Goal: Information Seeking & Learning: Learn about a topic

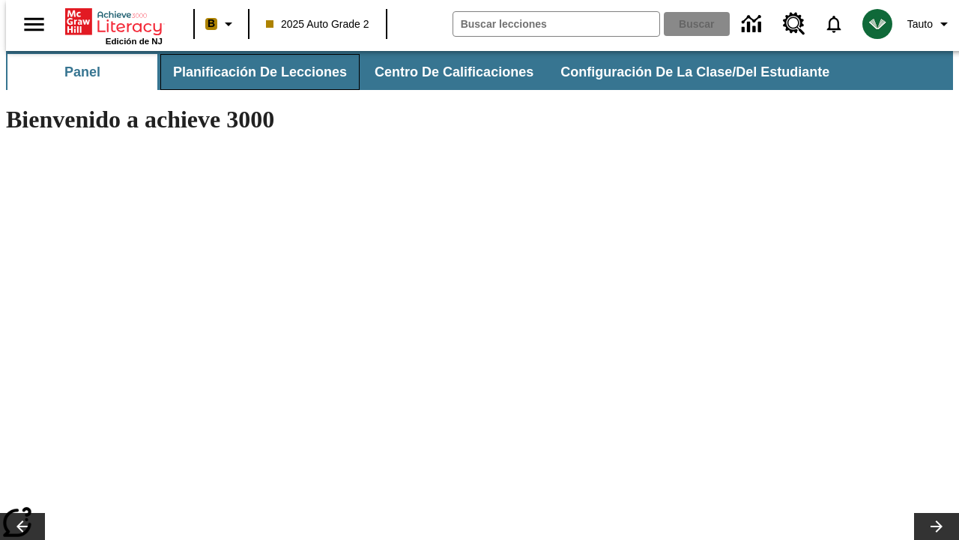
click at [251, 72] on span "Planificación de lecciones" at bounding box center [260, 72] width 174 height 17
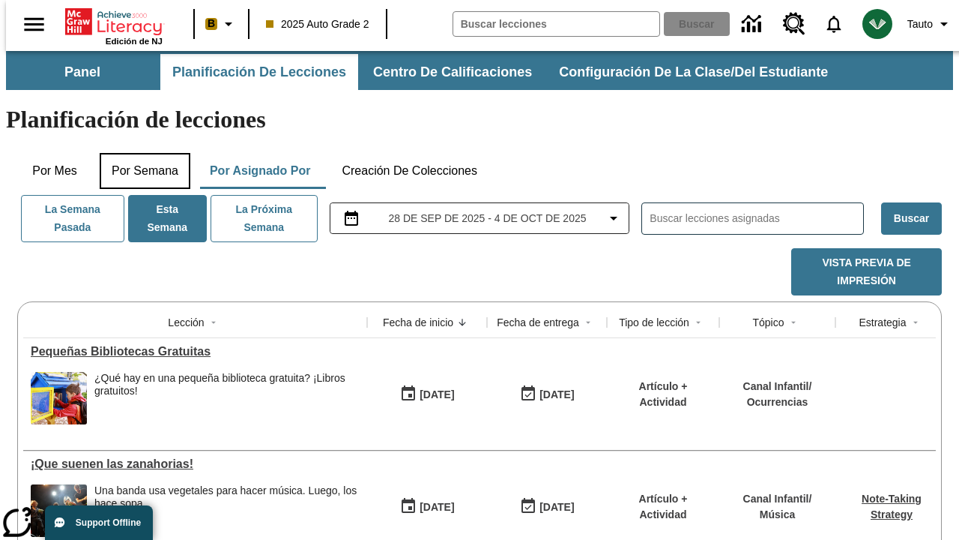
click at [140, 153] on button "Por semana" at bounding box center [145, 171] width 91 height 36
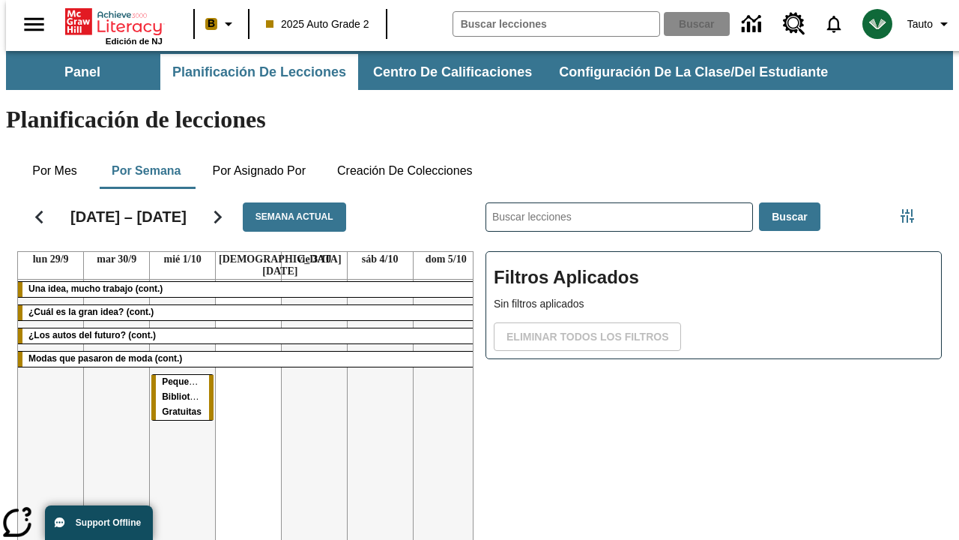
click at [440, 373] on tr "Una idea, mucho trabajo (cont.) ¿Cuál es la gran idea? (cont.) ¿Los autos del f…" at bounding box center [248, 441] width 461 height 323
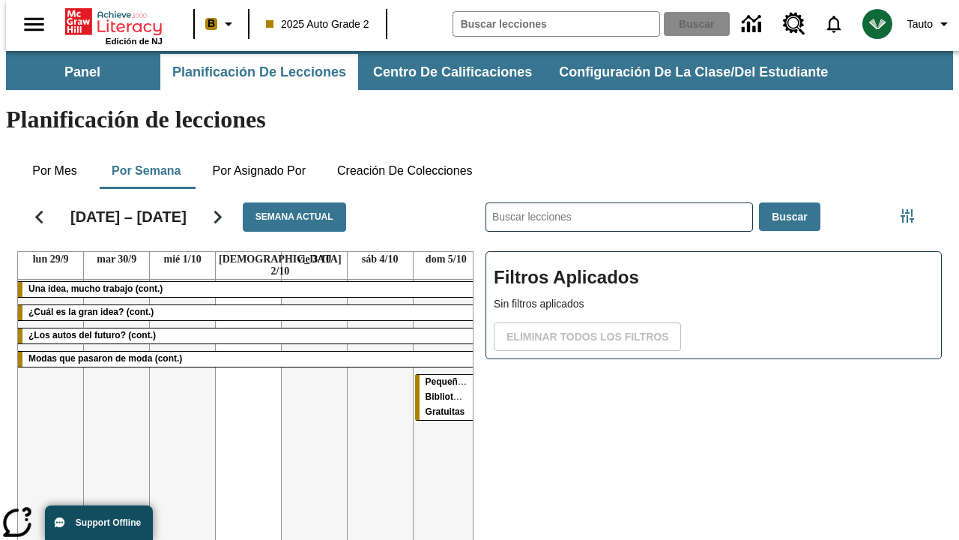
click at [441, 376] on span "Pequeñas Bibliotecas Gratuitas" at bounding box center [450, 396] width 48 height 40
click at [923, 24] on span "Tauto" at bounding box center [920, 24] width 25 height 16
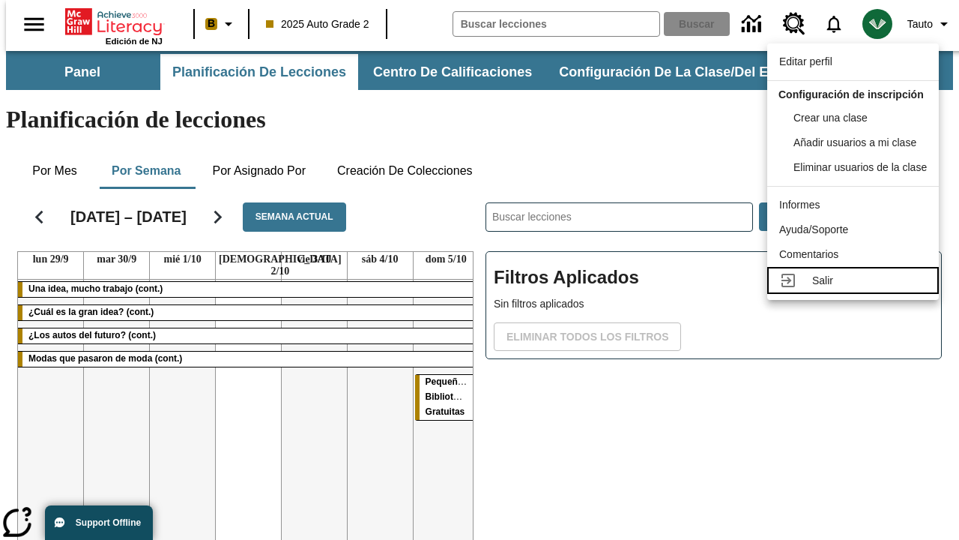
click at [857, 289] on div "Salir" at bounding box center [870, 281] width 115 height 16
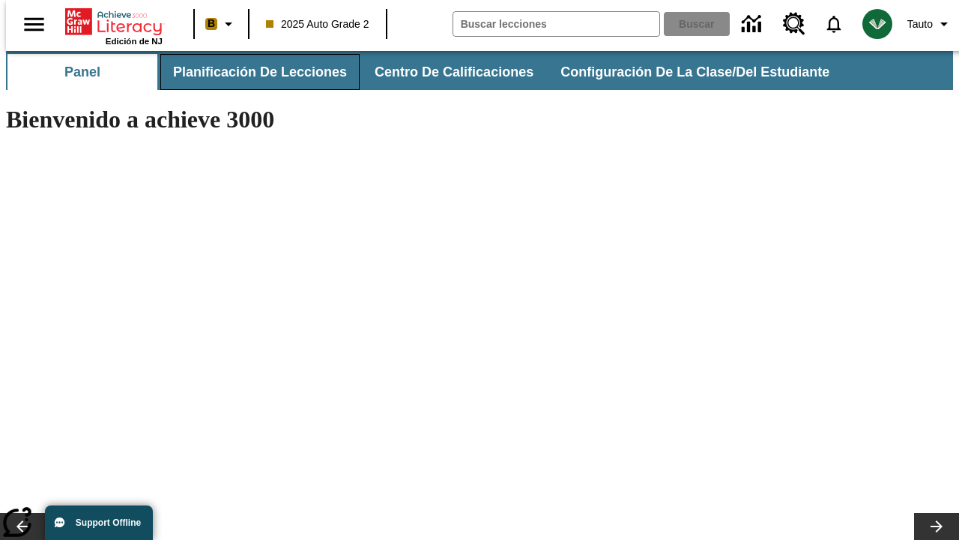
click at [251, 72] on span "Planificación de lecciones" at bounding box center [260, 72] width 174 height 17
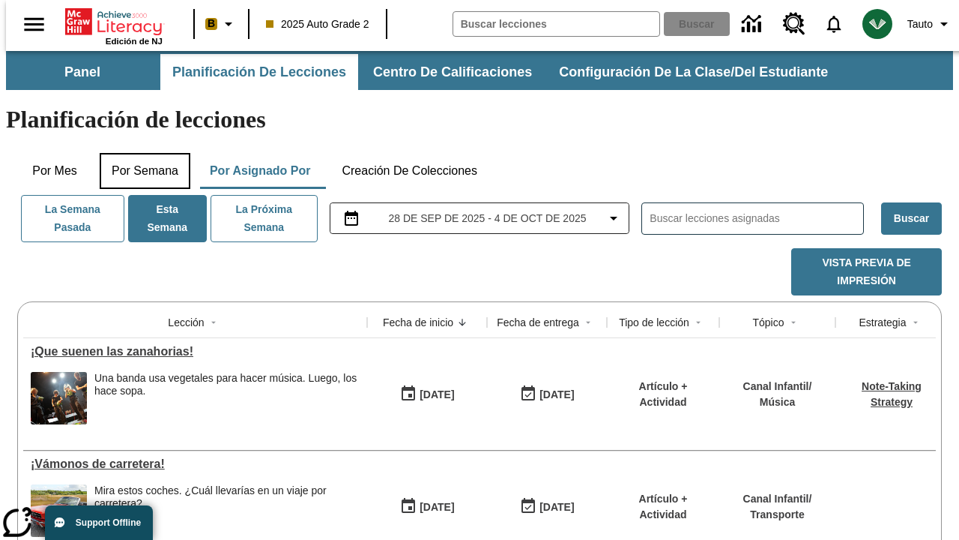
click at [140, 153] on button "Por semana" at bounding box center [145, 171] width 91 height 36
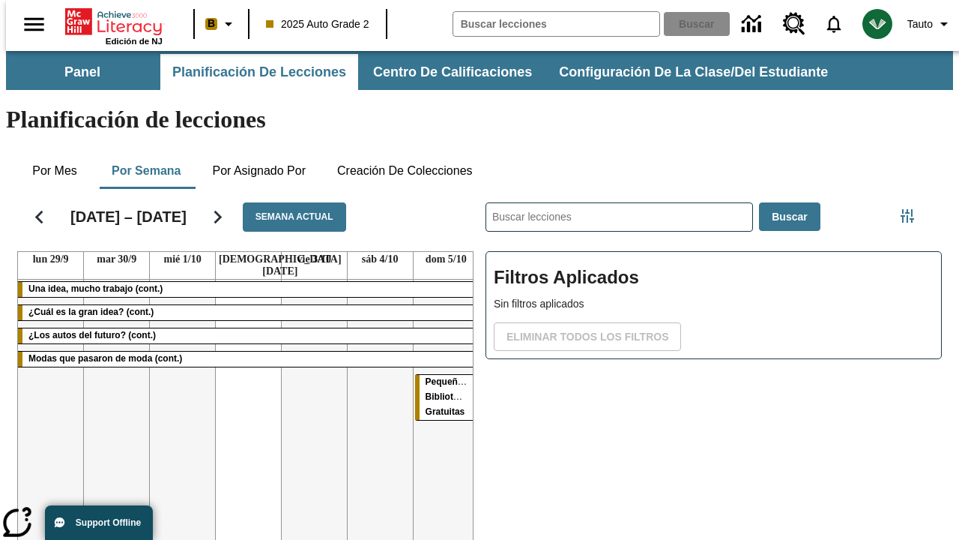
click at [176, 373] on tr "Una idea, mucho trabajo (cont.) ¿Cuál es la gran idea? (cont.) ¿Los autos del f…" at bounding box center [248, 441] width 461 height 323
